Goal: Navigation & Orientation: Understand site structure

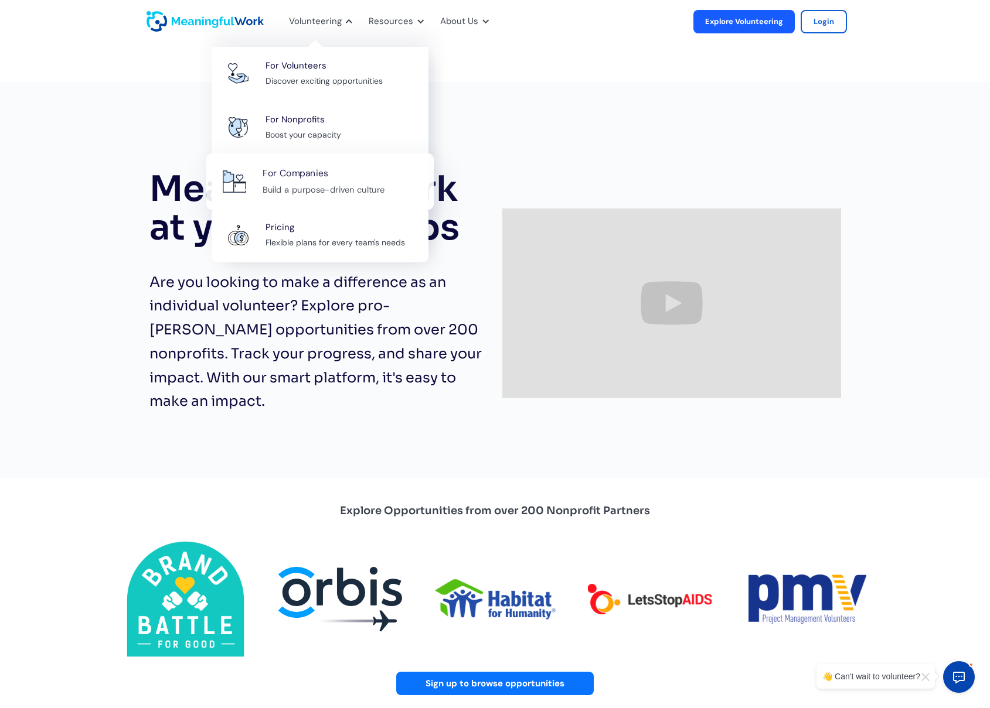
click at [349, 175] on div "For Companies Build a purpose-driven culture" at bounding box center [342, 182] width 159 height 32
